Goal: Complete application form

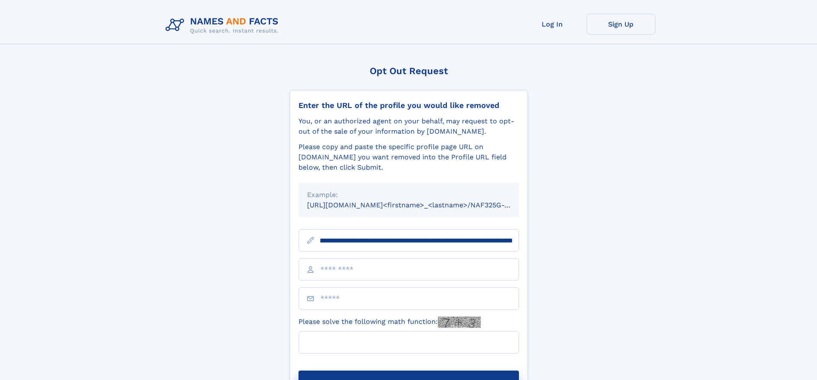
scroll to position [0, 99]
type input "**********"
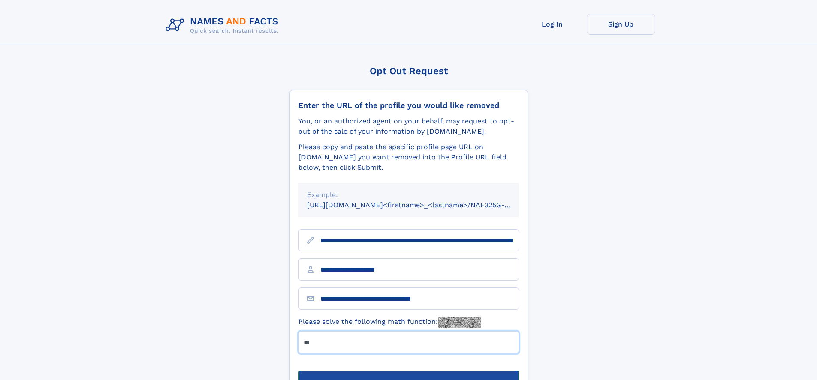
type input "**"
click at [408, 371] on button "Submit Opt Out Request" at bounding box center [408, 384] width 220 height 27
